Goal: Obtain resource: Obtain resource

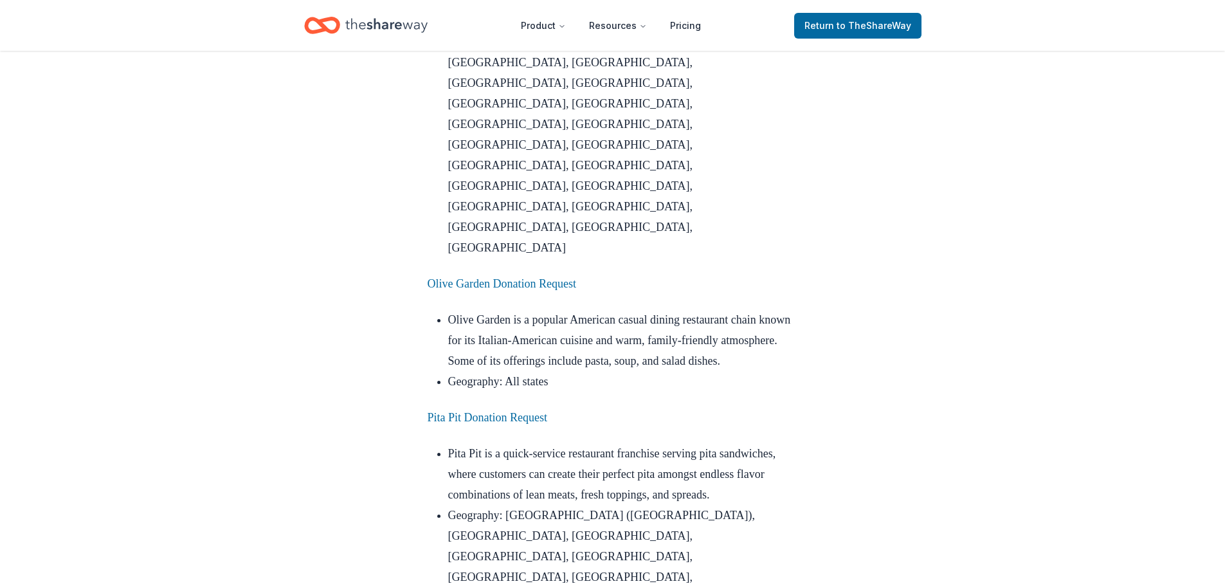
scroll to position [3409, 0]
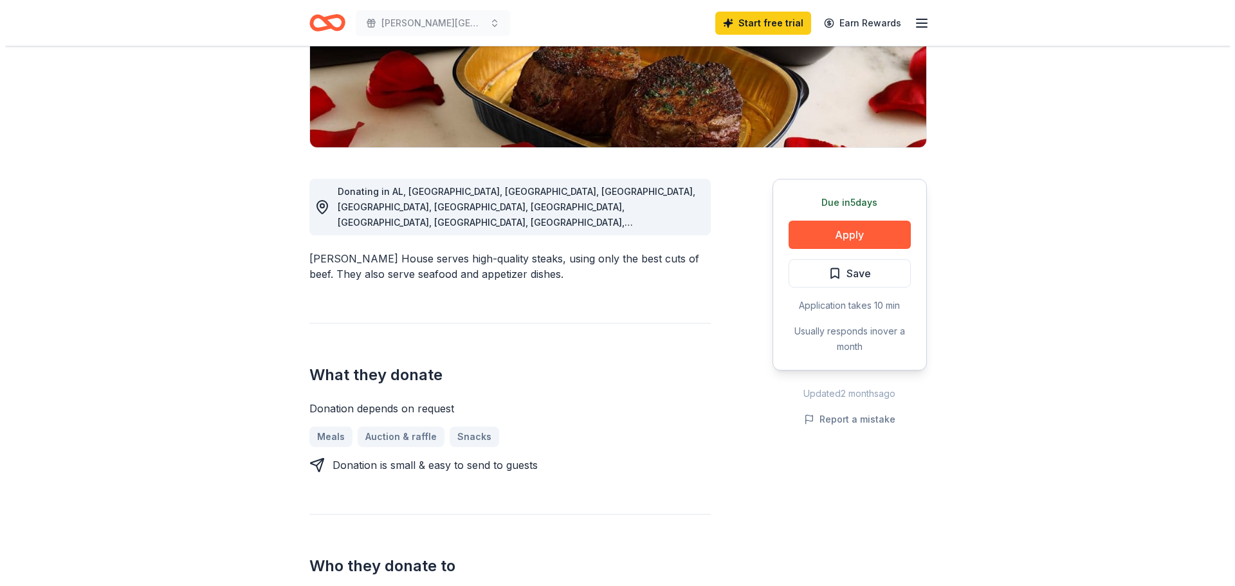
scroll to position [322, 0]
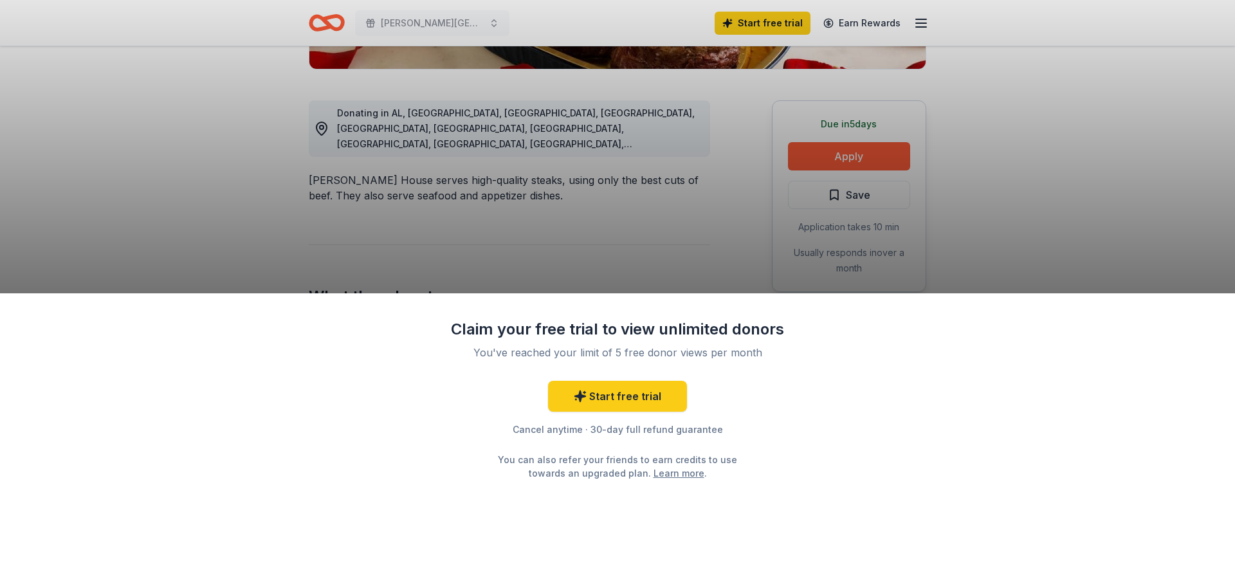
click at [841, 158] on div "Claim your free trial to view unlimited donors You've reached your limit of 5 f…" at bounding box center [617, 293] width 1235 height 586
click at [610, 219] on div "Claim your free trial to view unlimited donors You've reached your limit of 5 f…" at bounding box center [617, 293] width 1235 height 586
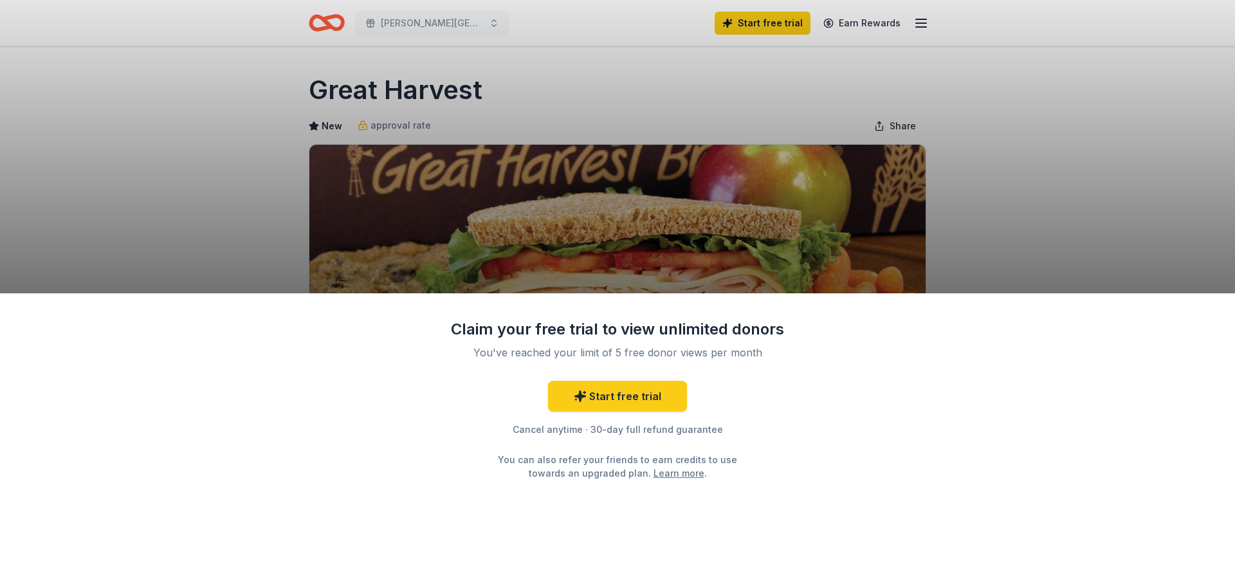
click at [920, 263] on div "Claim your free trial to view unlimited donors You've reached your limit of 5 f…" at bounding box center [617, 293] width 1235 height 586
